Goal: Submit feedback/report problem: Submit feedback/report problem

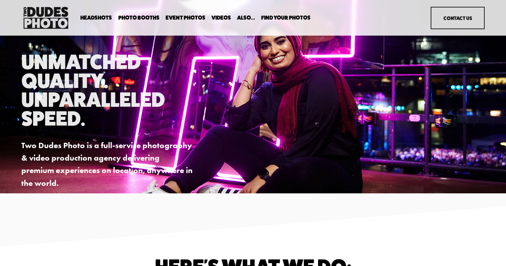
click at [0, 0] on link "Headshots" at bounding box center [0, 0] width 0 height 0
click at [459, 12] on link "Contact Us" at bounding box center [458, 18] width 54 height 22
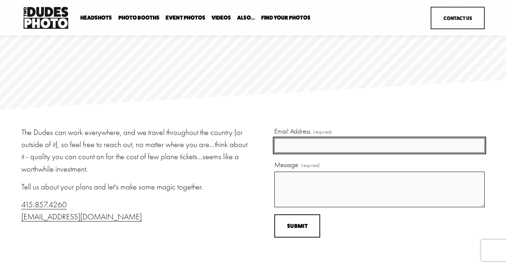
click at [305, 142] on input "Email Address (required)" at bounding box center [380, 145] width 211 height 15
type input "smanubens@aol.com"
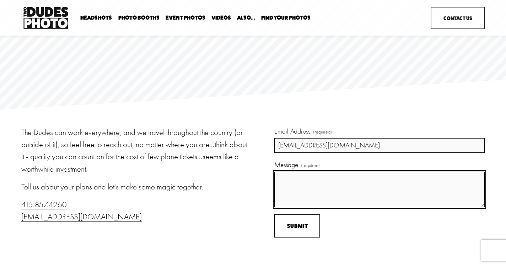
click at [296, 184] on textarea "Message (required)" at bounding box center [380, 189] width 211 height 36
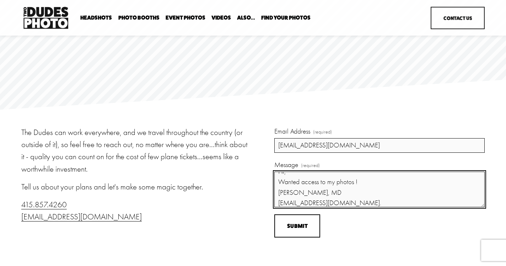
scroll to position [17, 0]
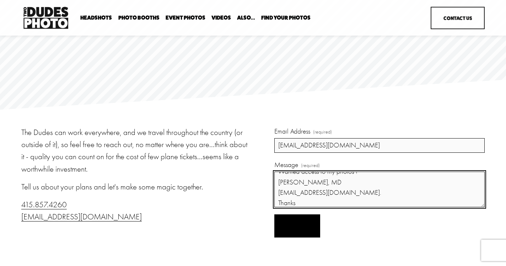
type textarea "Hi, Wanted access to my photos ! Sergio Manubens, MD smanubens@aol.com. Thanks"
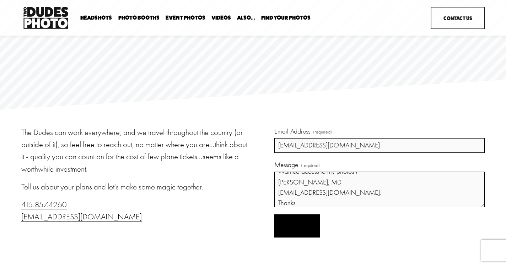
click at [304, 224] on span "Submit" at bounding box center [297, 225] width 21 height 7
